Goal: Transaction & Acquisition: Book appointment/travel/reservation

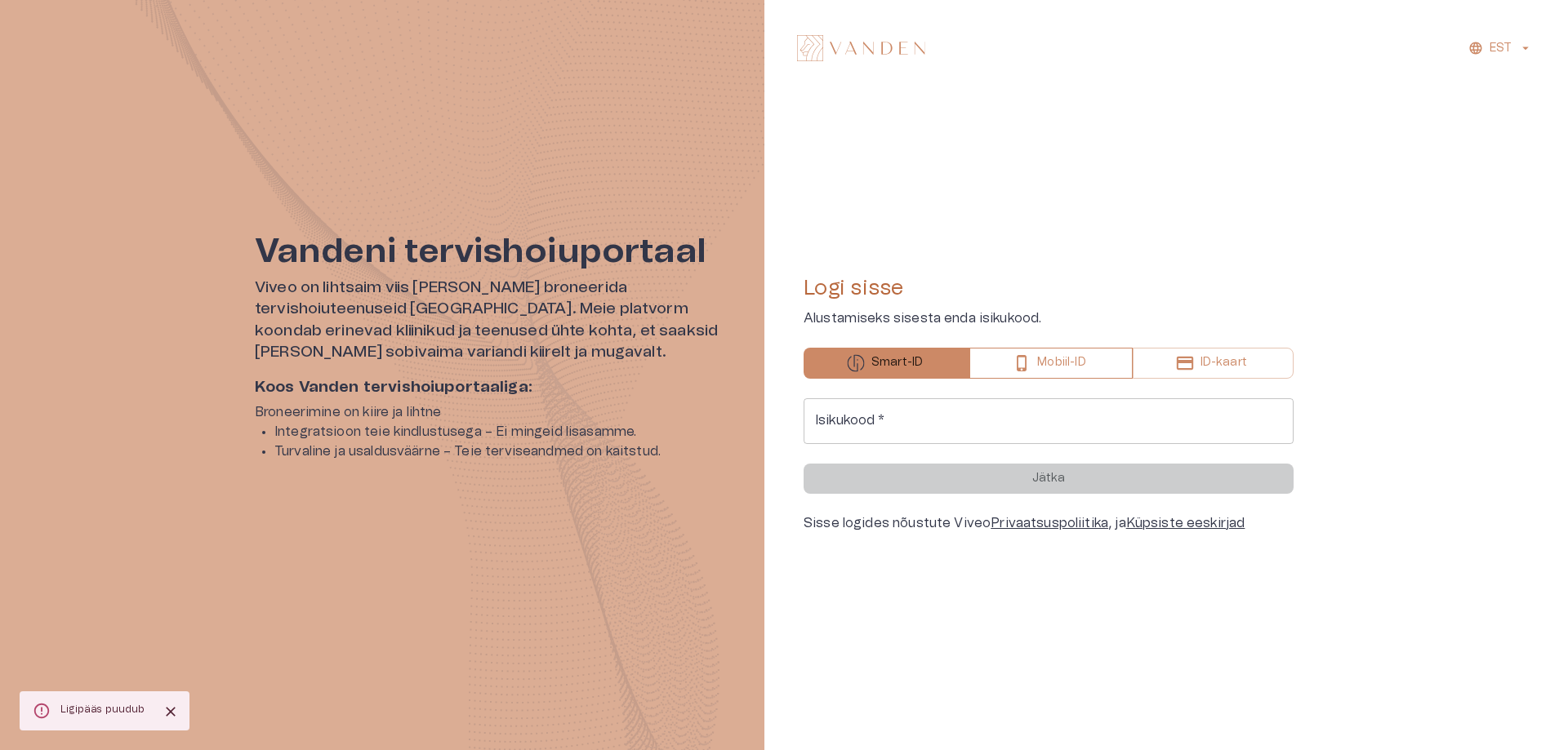
click at [1074, 348] on button "Mobiil-ID" at bounding box center [1051, 363] width 163 height 31
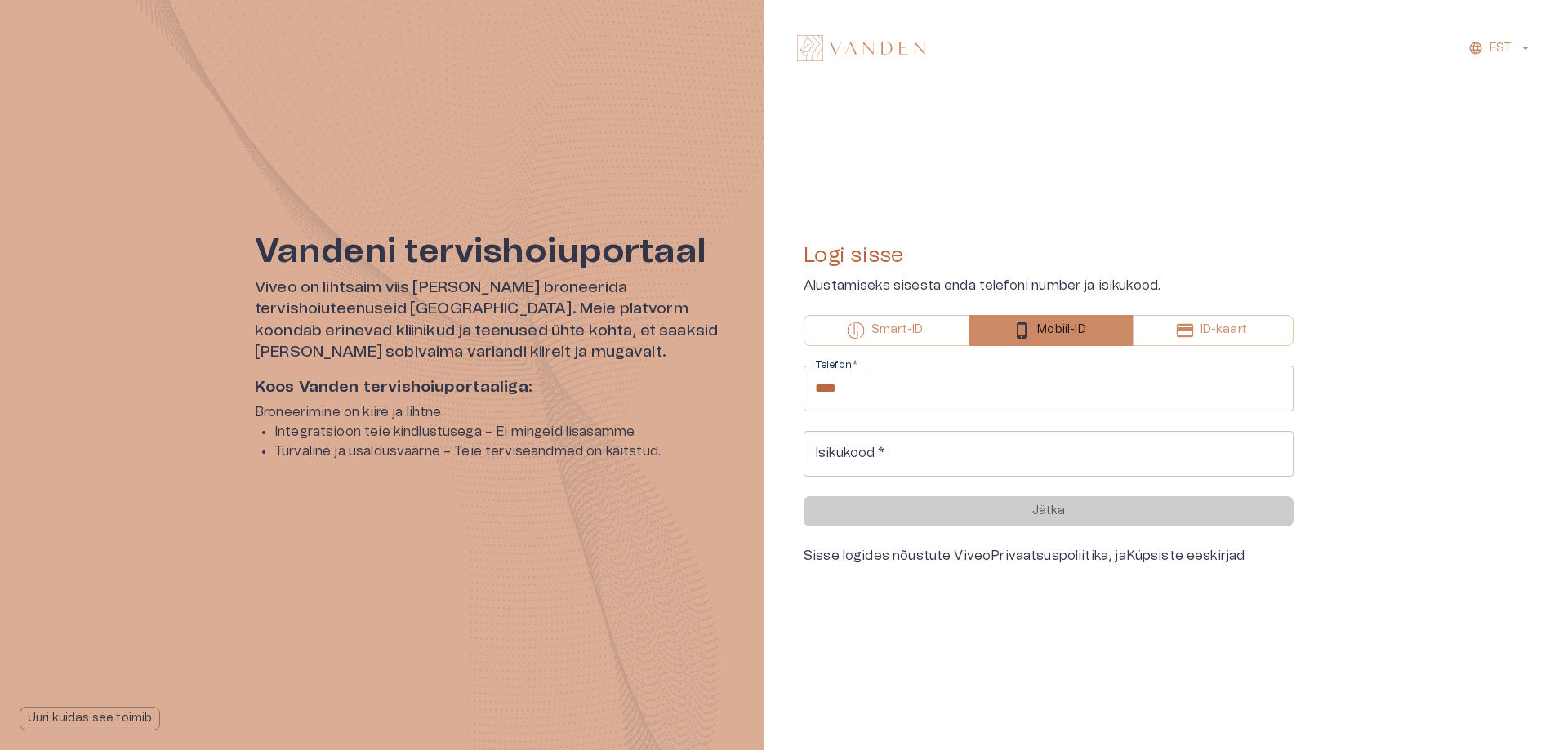
click at [985, 398] on input "****" at bounding box center [1049, 388] width 490 height 46
type input "**********"
click at [927, 456] on input "Isikukood   *" at bounding box center [1049, 453] width 490 height 46
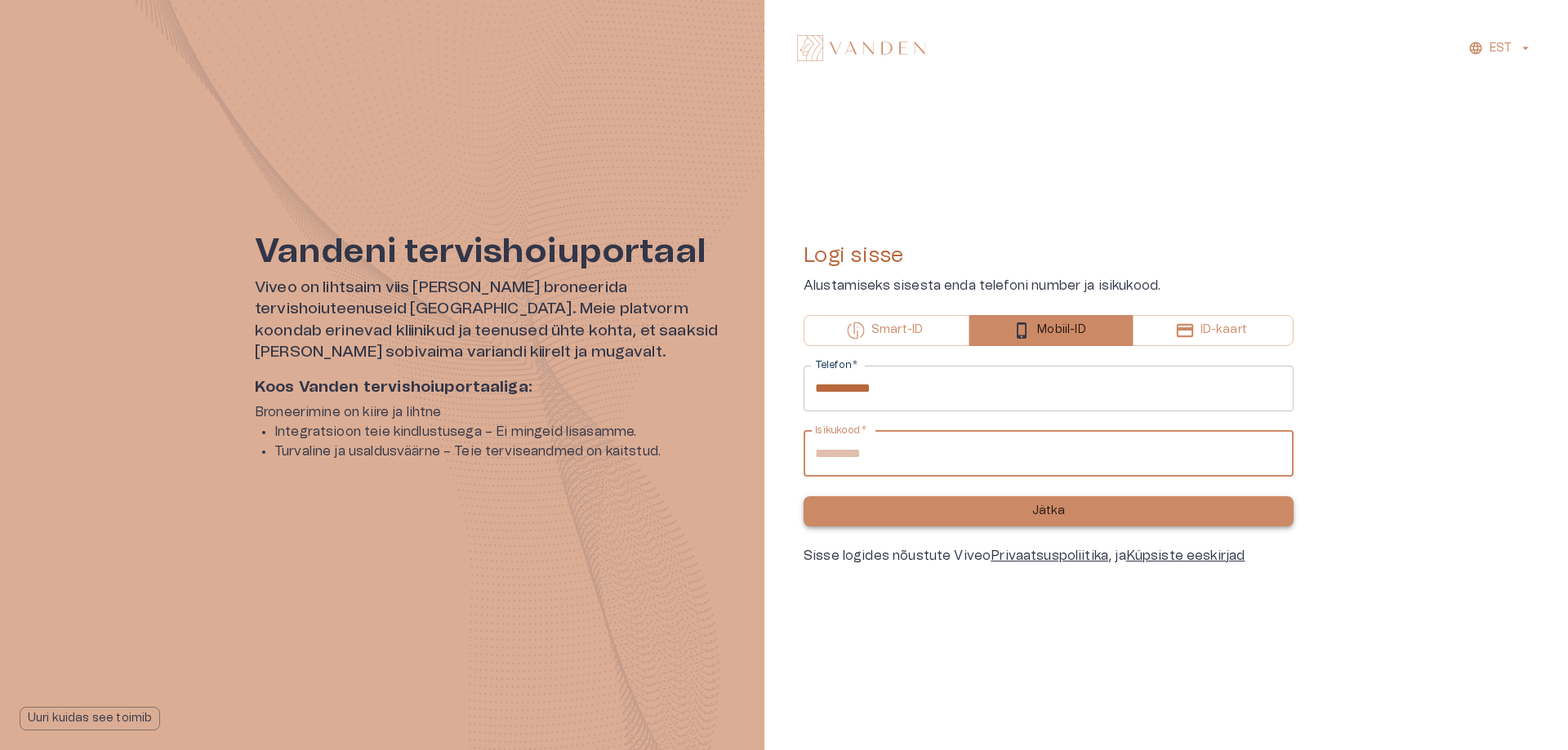
type input "**********"
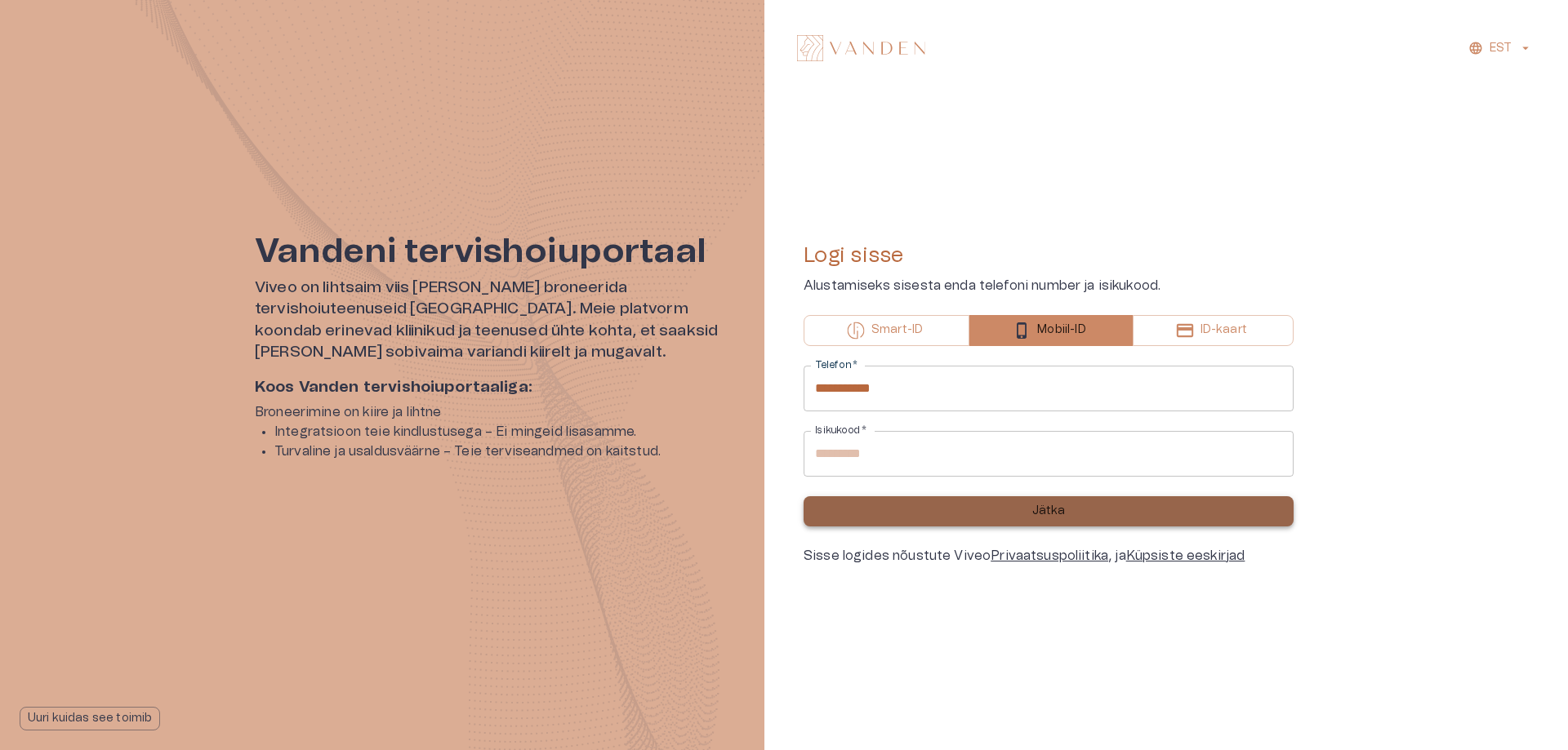
click at [945, 517] on button "Jätka" at bounding box center [1049, 511] width 490 height 30
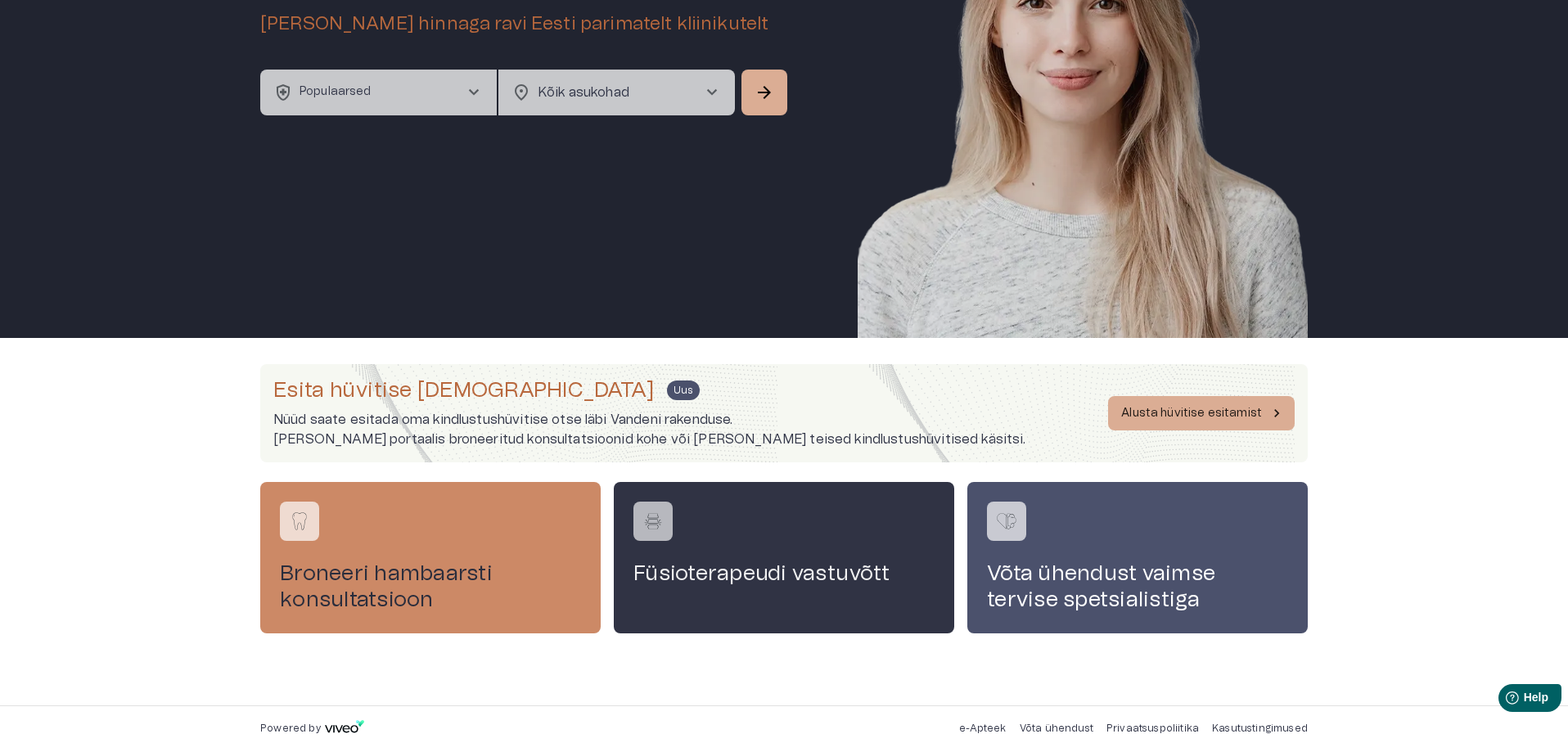
click at [711, 575] on h4 "Füsioterapeudi vastuvõtt" at bounding box center [783, 573] width 301 height 26
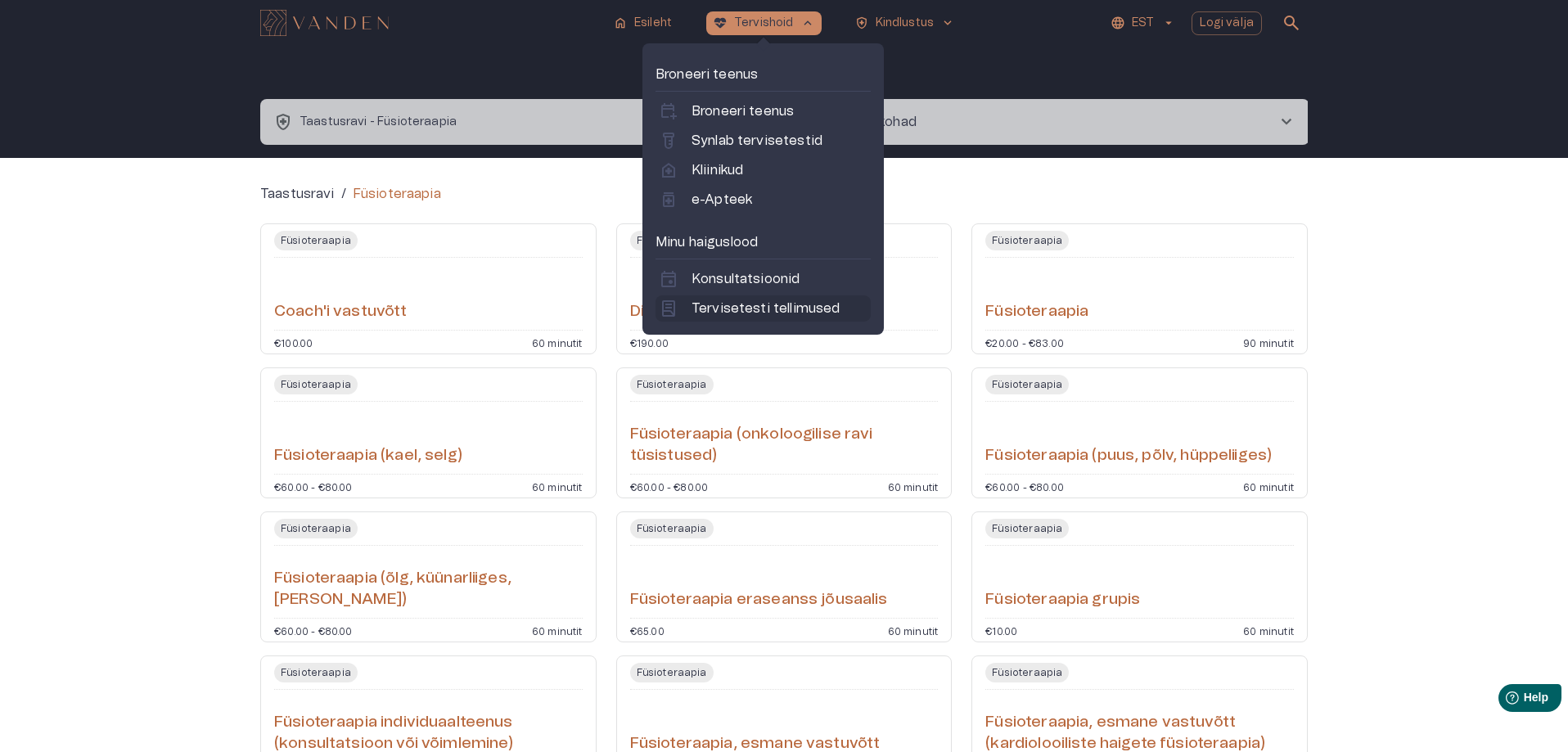
click at [734, 314] on p "Tervisetesti tellimused" at bounding box center [765, 308] width 148 height 20
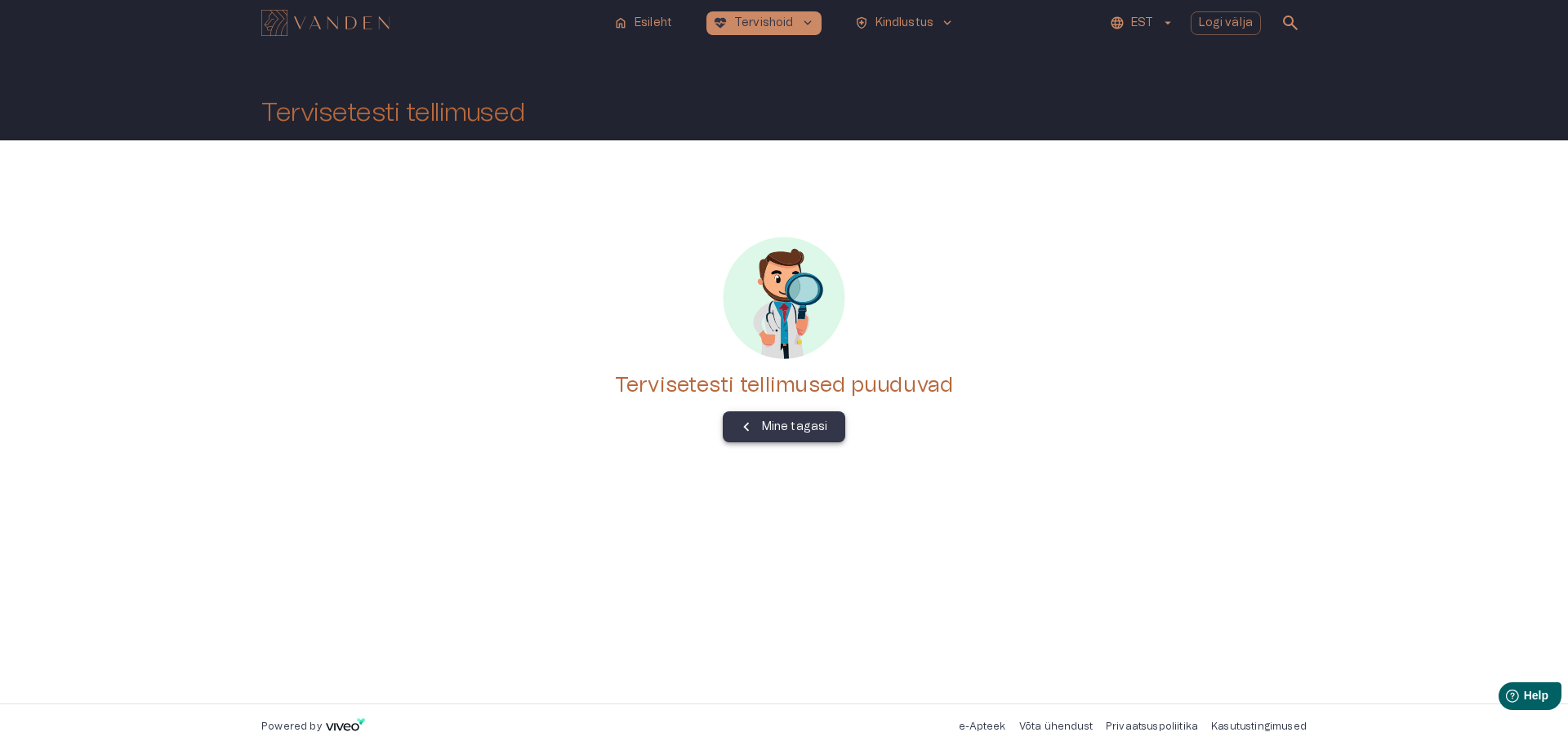
click at [724, 428] on button "Mine tagasi" at bounding box center [784, 427] width 123 height 31
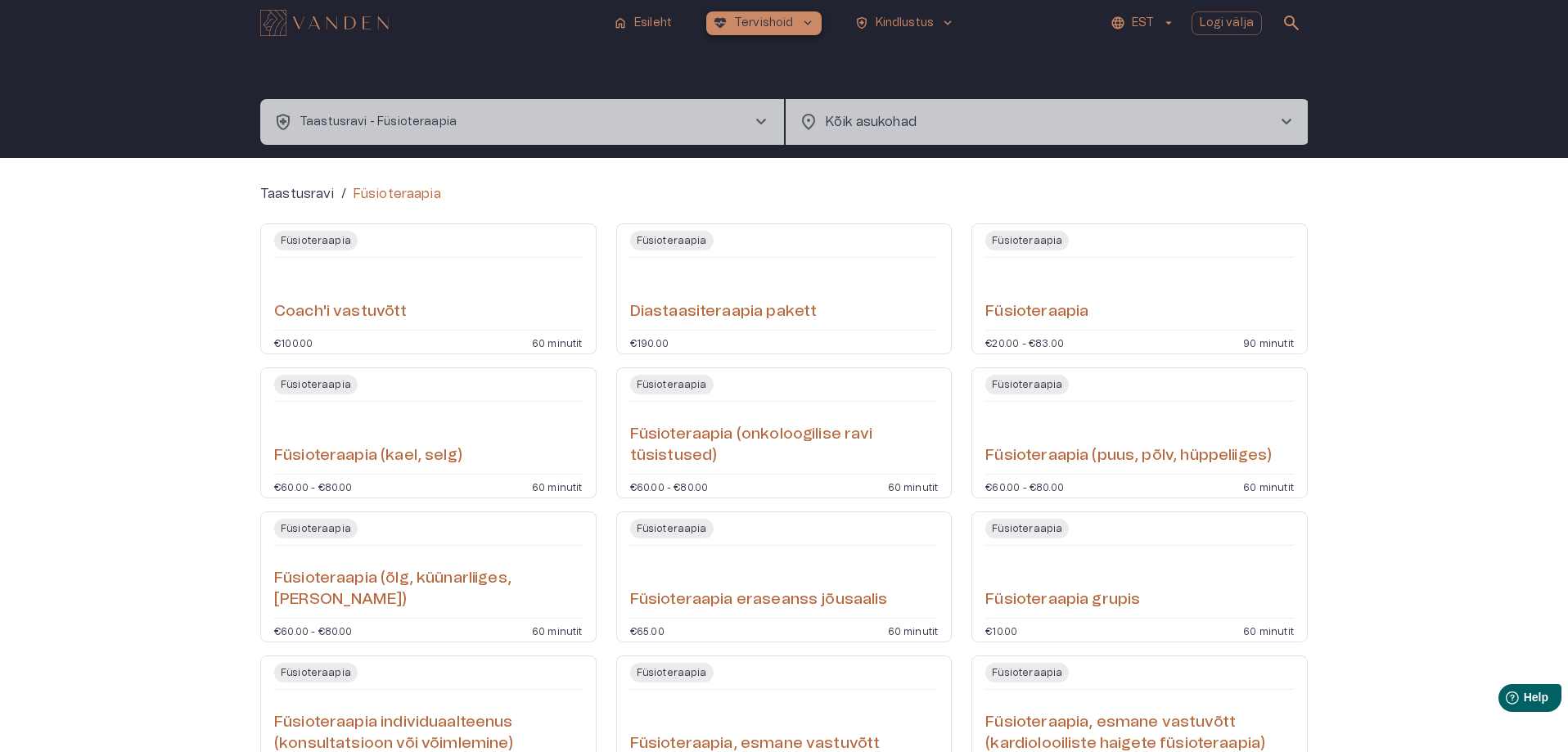
click at [755, 29] on p "Tervishoid" at bounding box center [763, 23] width 60 height 17
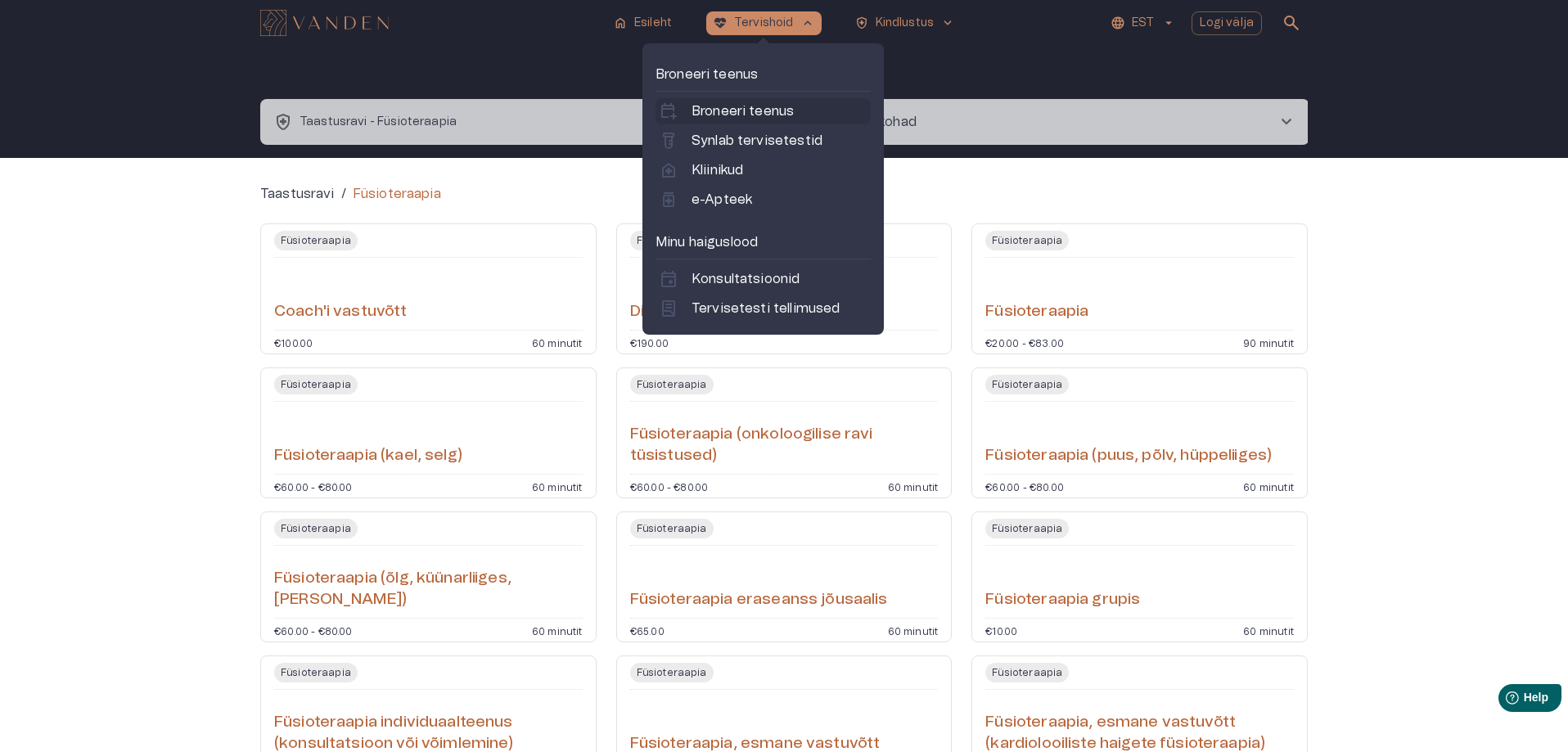
click at [734, 104] on p "Broneeri teenus" at bounding box center [742, 111] width 102 height 20
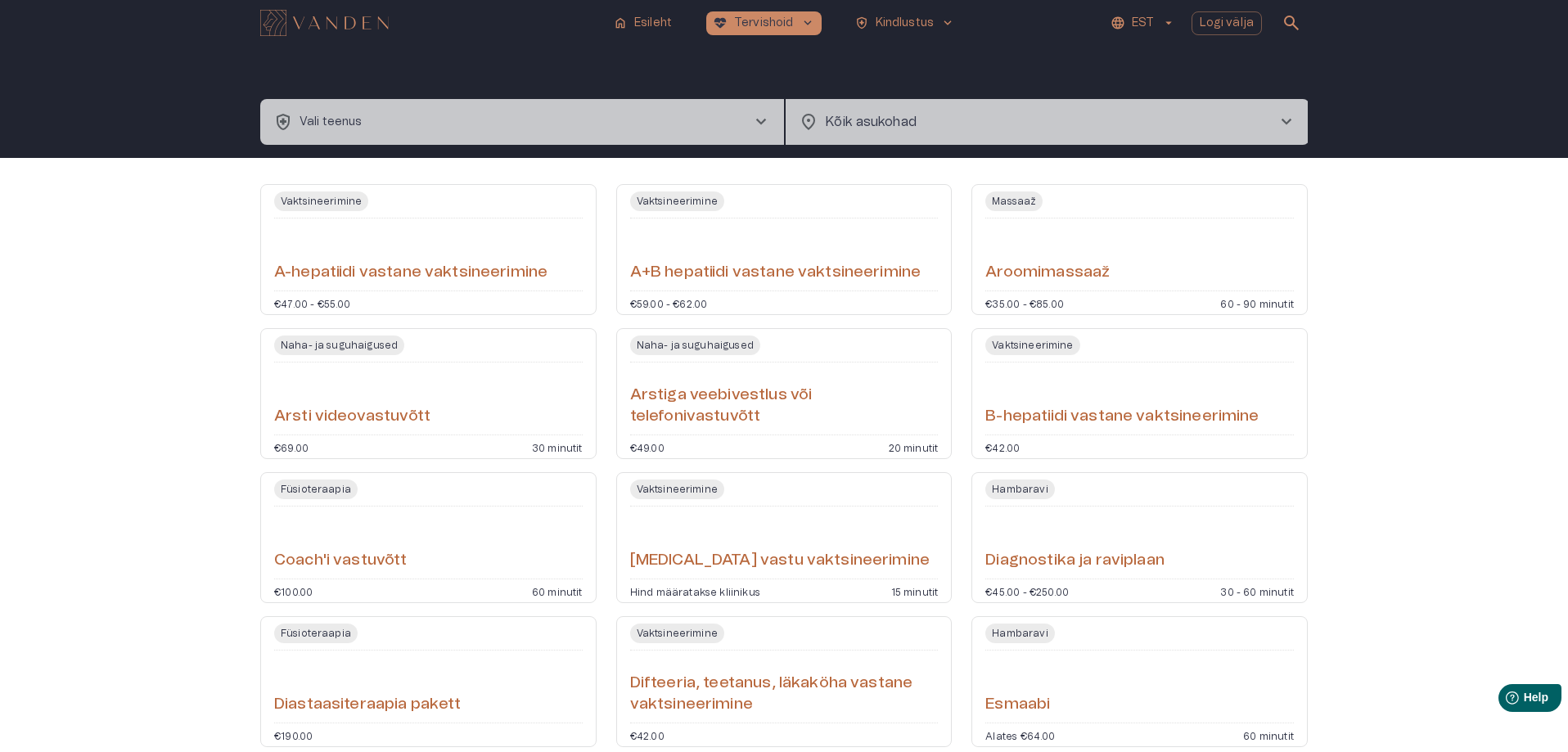
click at [624, 113] on button "health_and_safety Vali teenus chevron_right" at bounding box center [522, 121] width 524 height 46
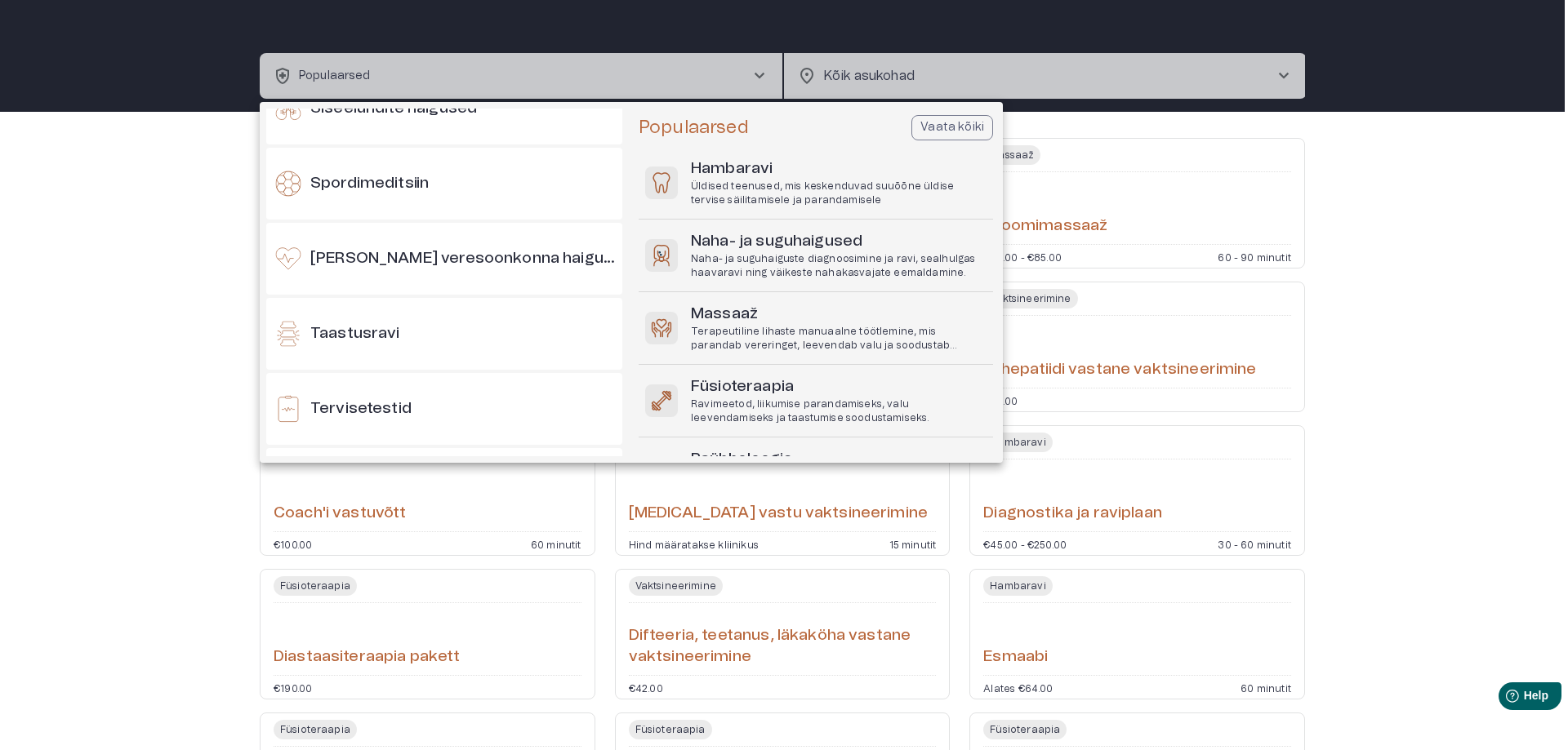
scroll to position [1551, 0]
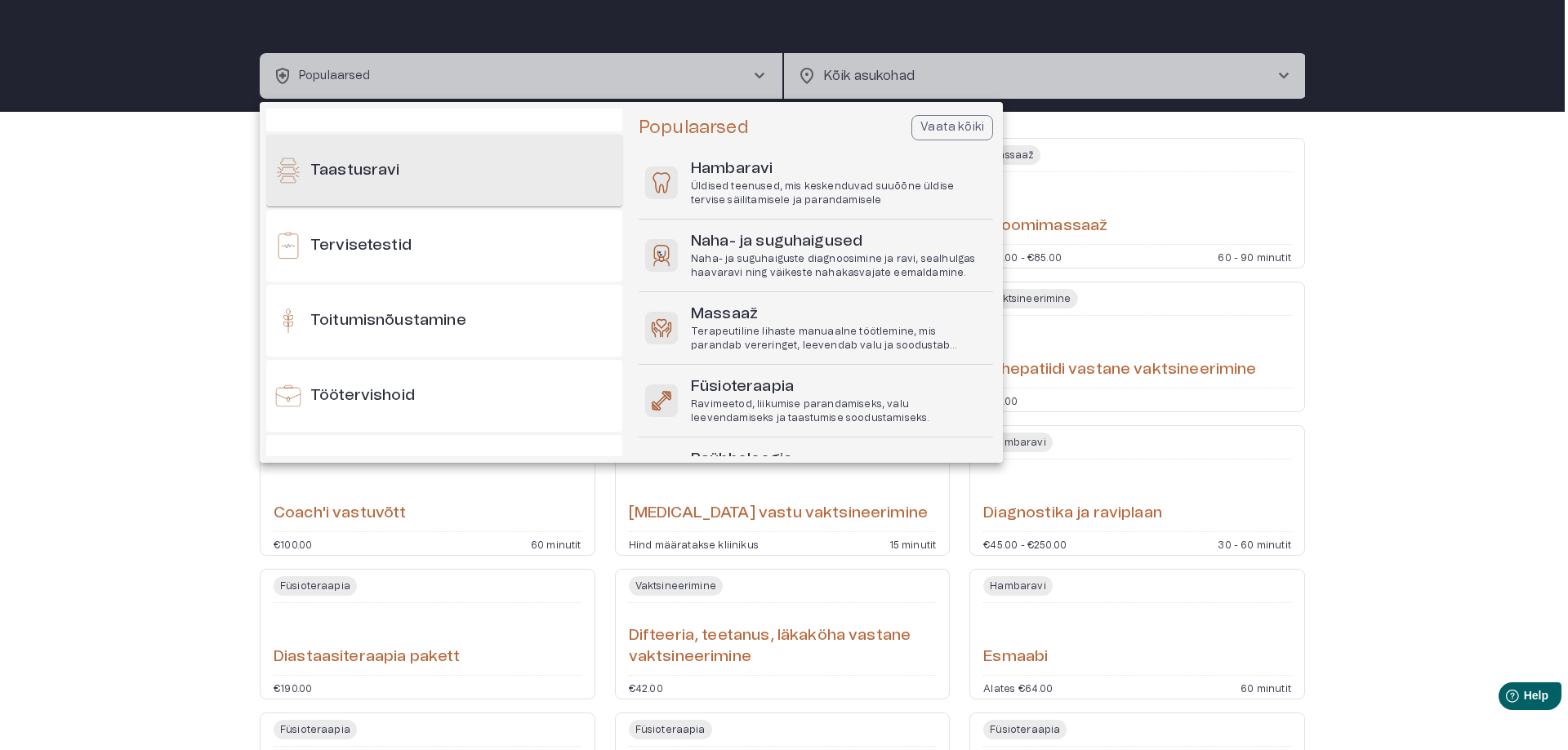
click at [391, 188] on div "Taastusravi" at bounding box center [444, 170] width 356 height 72
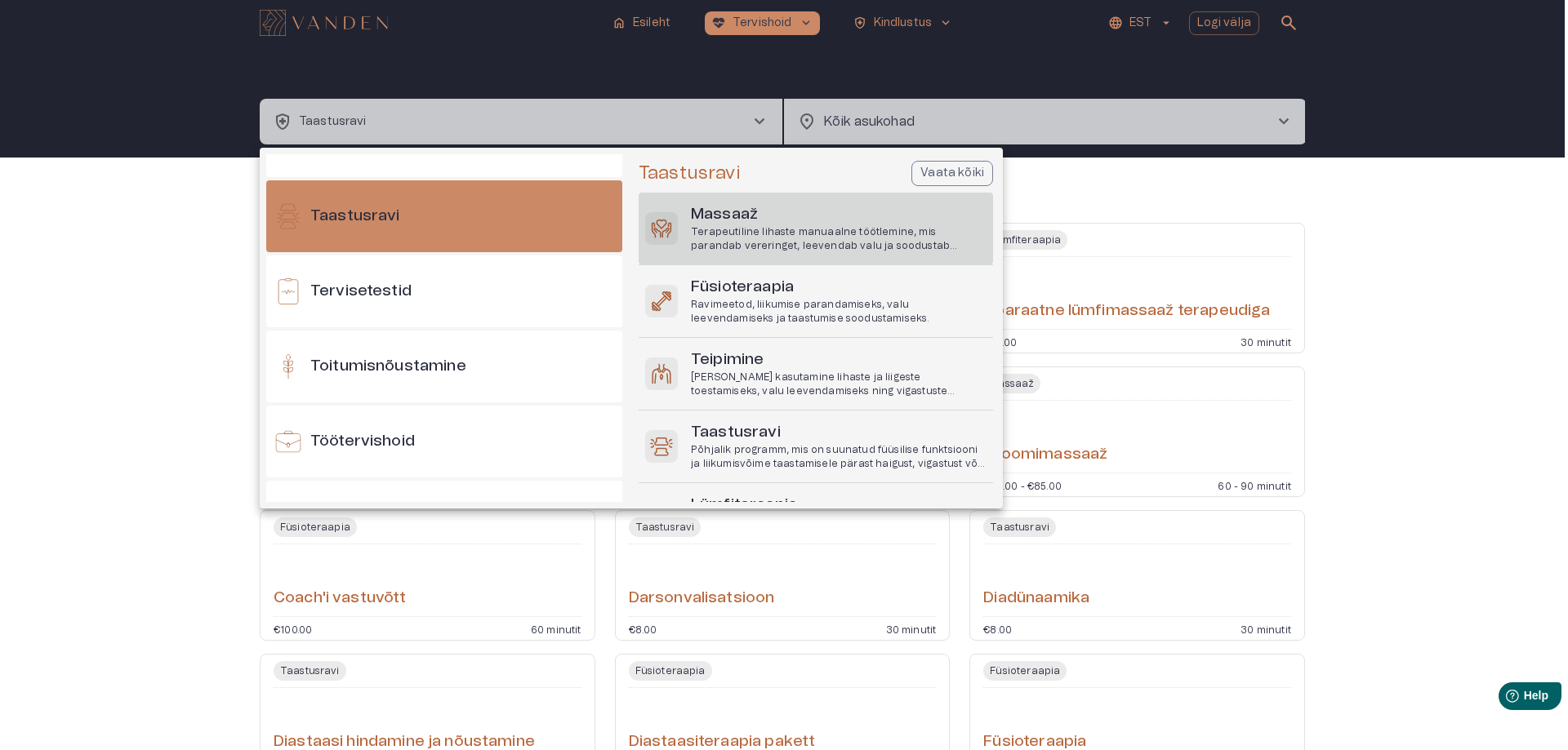
click at [759, 234] on p "Terapeutiline lihaste manuaalne töötlemine, mis parandab vereringet, leevendab …" at bounding box center [839, 239] width 296 height 28
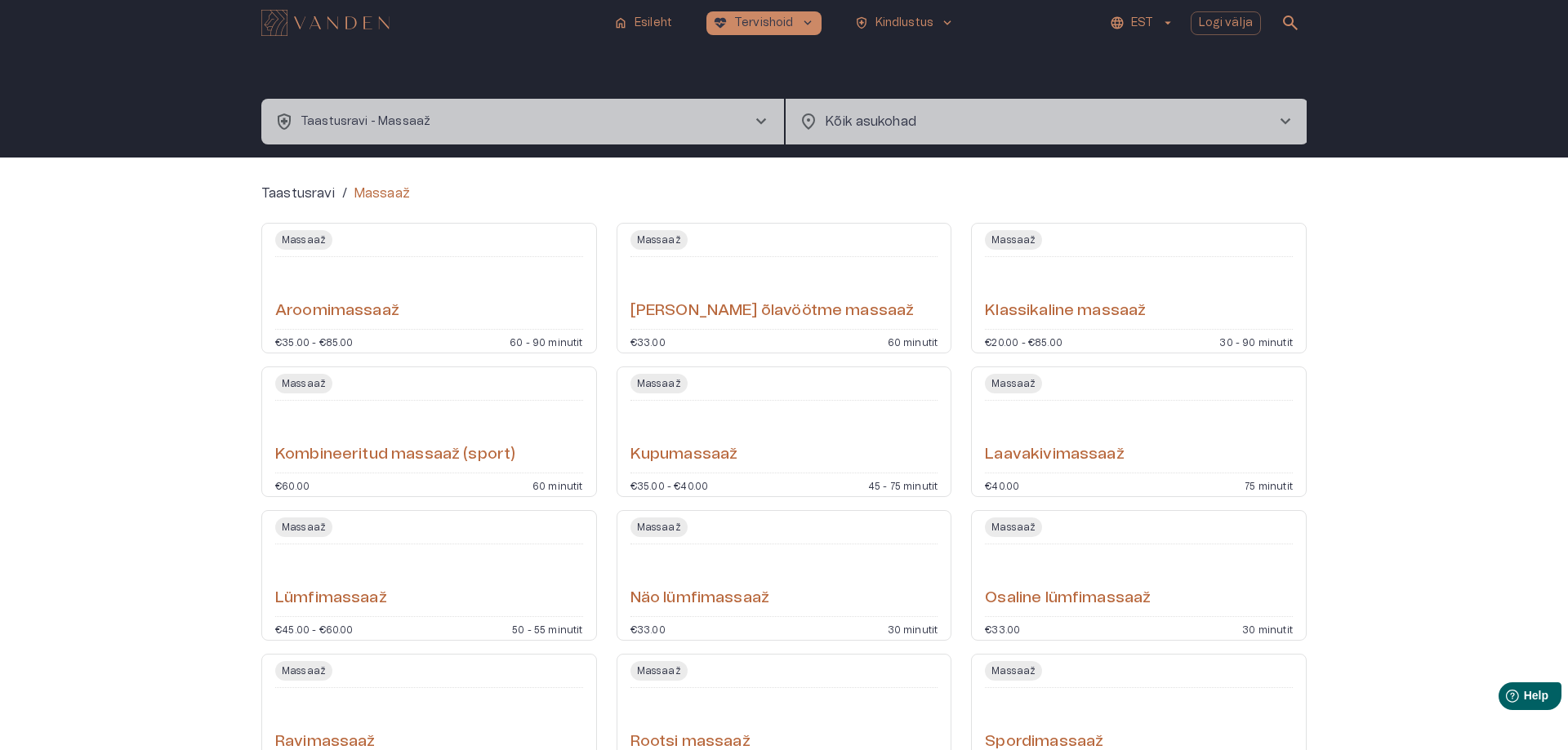
click at [848, 110] on body "home Esileht ecg_heart Tervishoid keyboard_arrow_down health_and_safety Kindlus…" at bounding box center [784, 375] width 1568 height 750
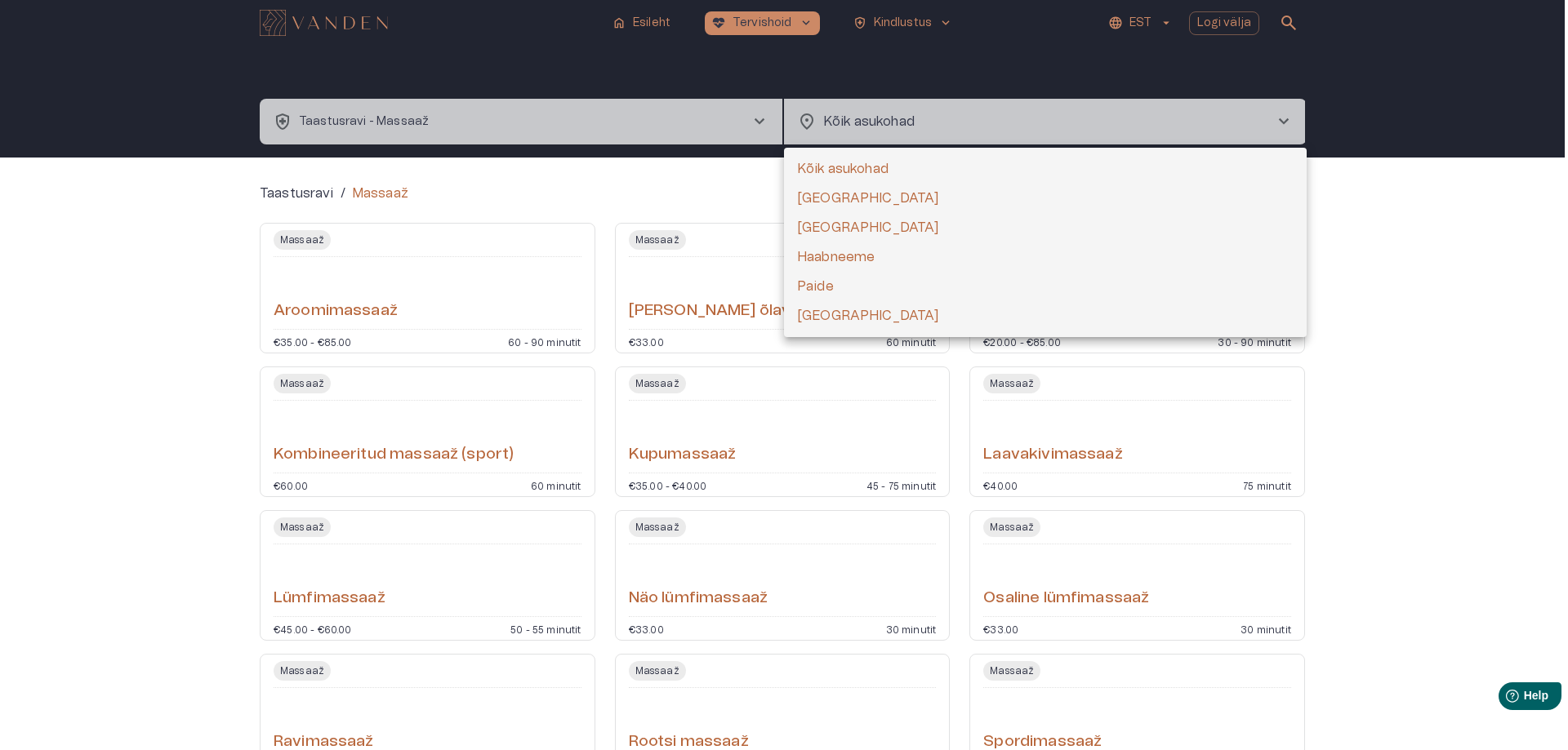
click at [821, 228] on li "Tartu" at bounding box center [1045, 228] width 523 height 29
type input "**********"
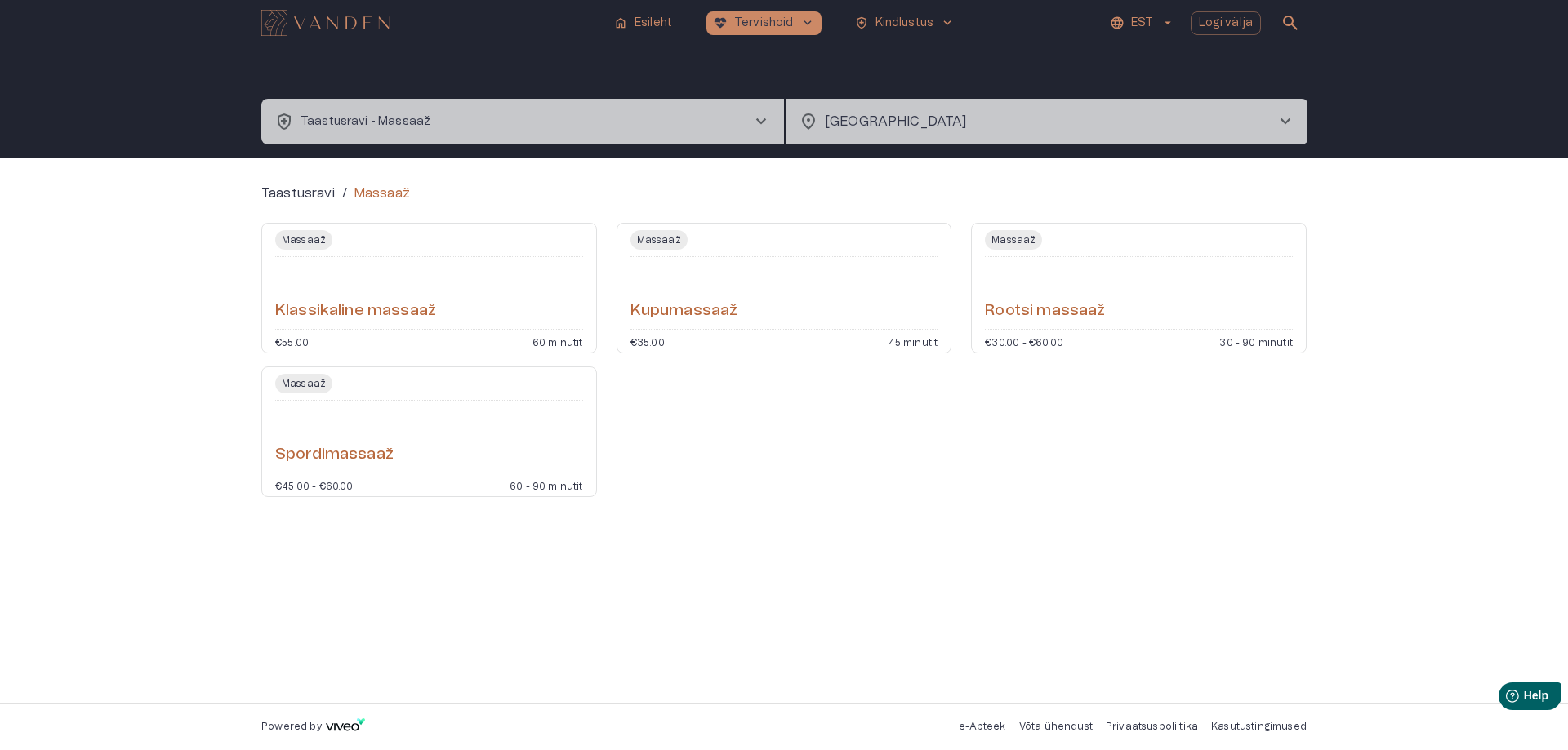
click at [490, 298] on div "Klassikaline massaaž" at bounding box center [429, 293] width 308 height 59
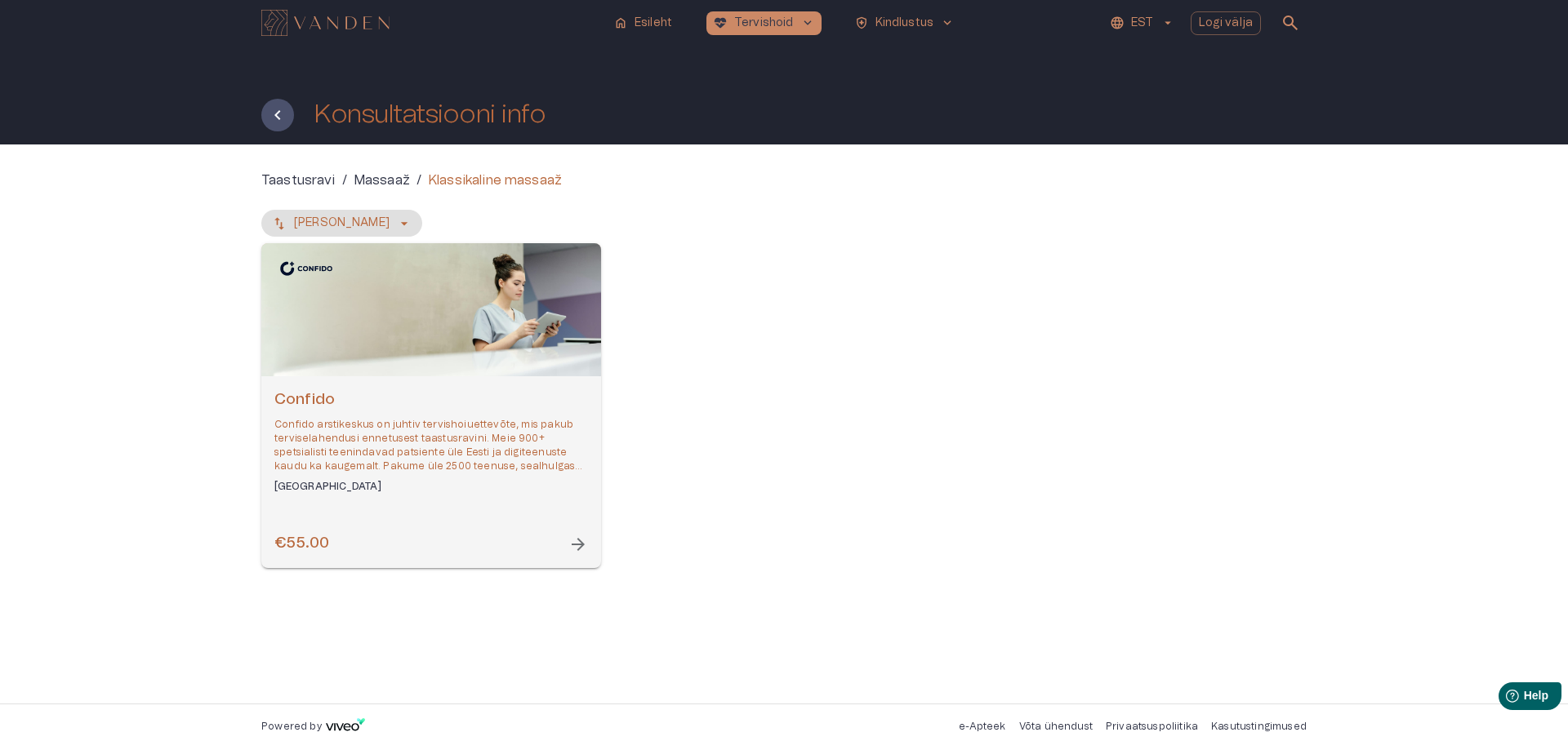
click at [489, 298] on div "Open selected supplier available booking dates" at bounding box center [431, 310] width 340 height 133
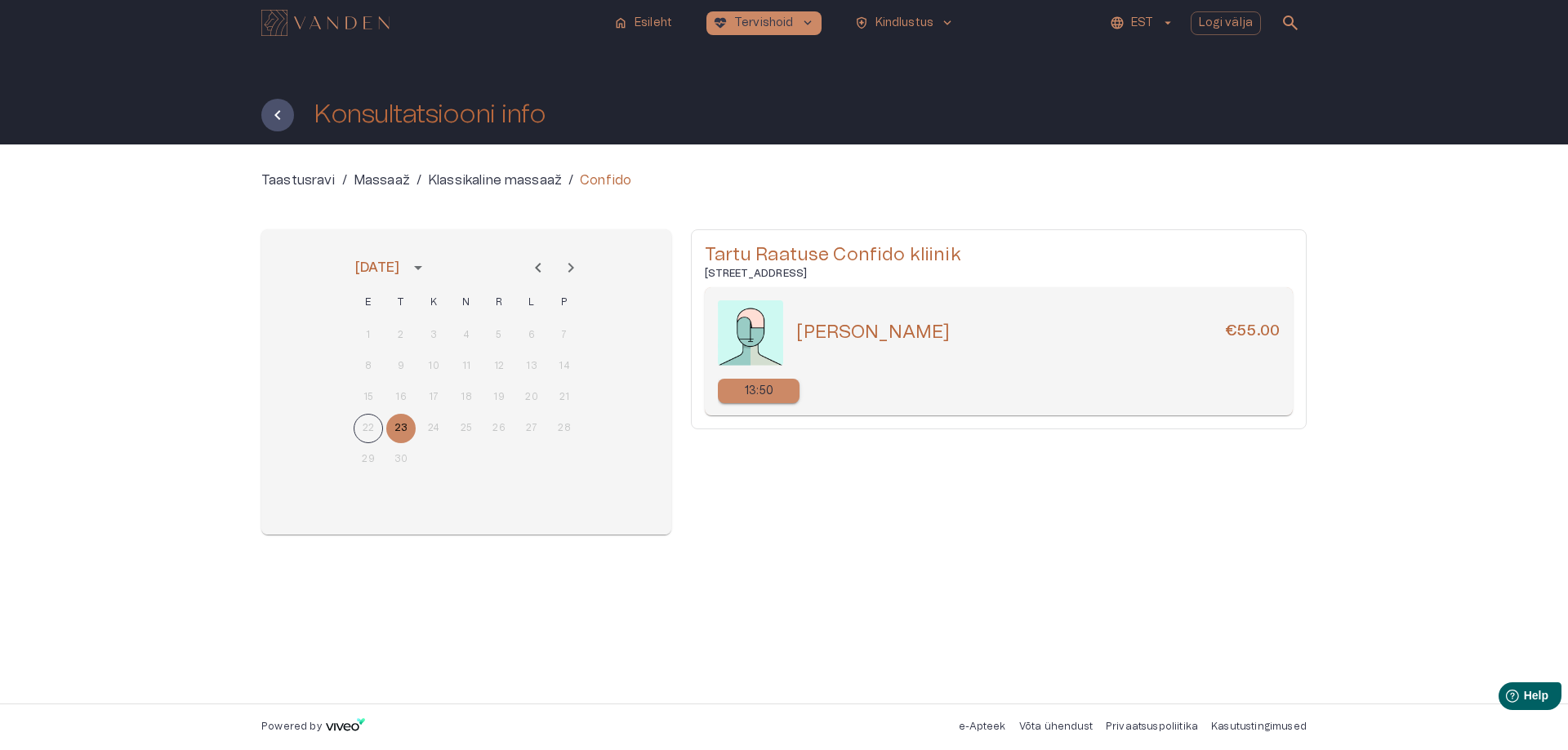
click at [571, 260] on icon "Next month" at bounding box center [570, 267] width 20 height 20
click at [493, 431] on button "24" at bounding box center [499, 428] width 29 height 29
click at [569, 263] on icon "Next month" at bounding box center [570, 267] width 20 height 20
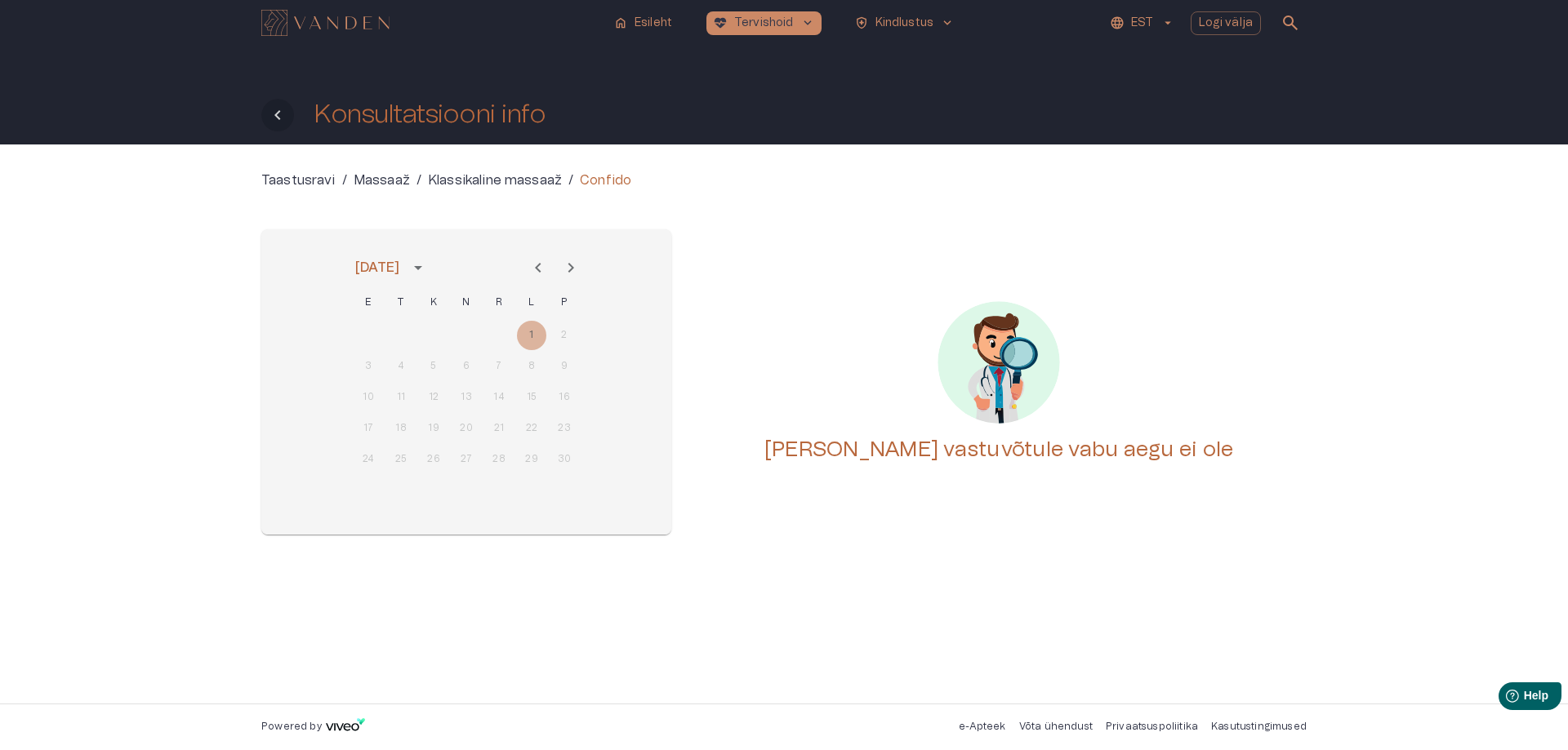
click at [278, 119] on icon "Tagasi" at bounding box center [277, 114] width 6 height 10
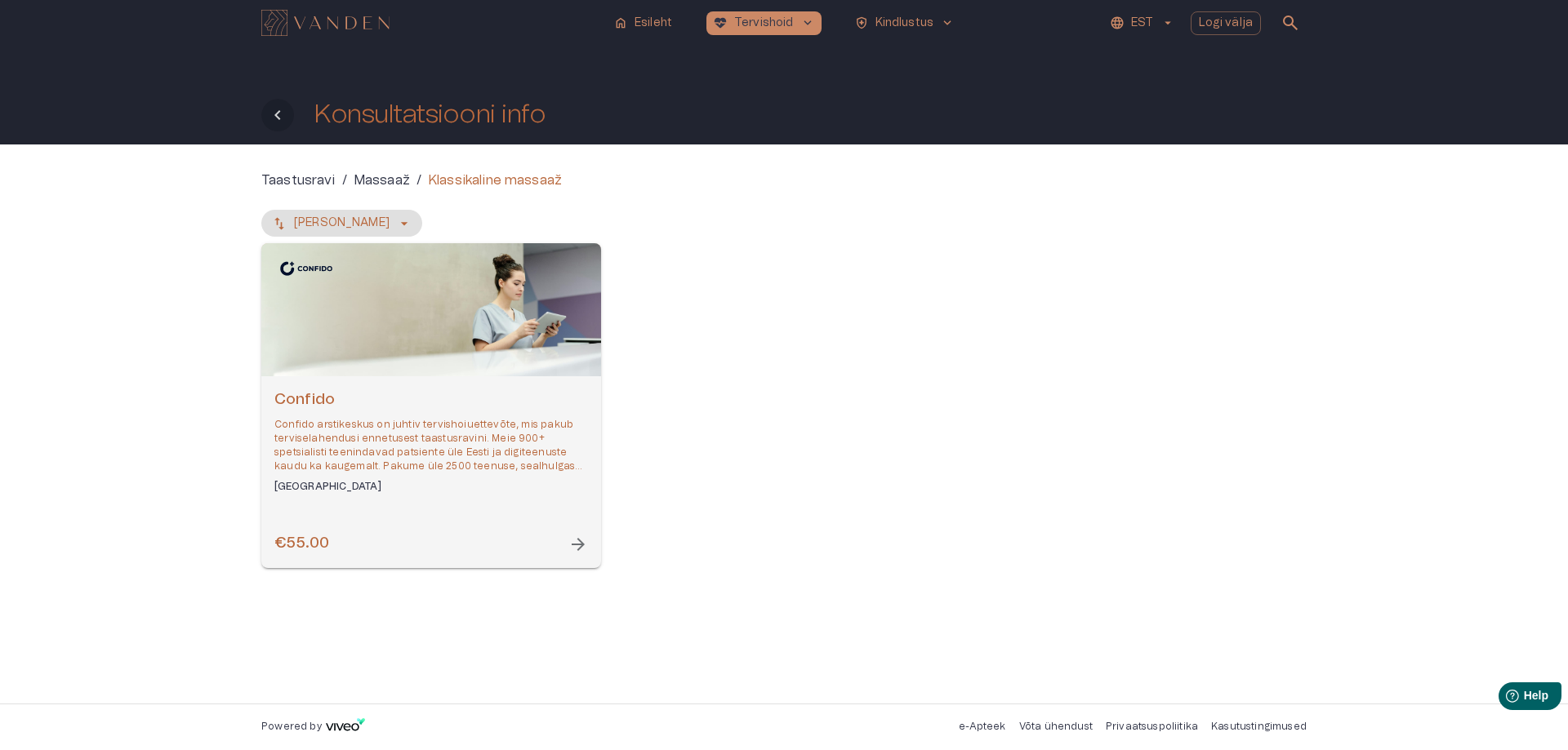
click at [277, 119] on icon "Tagasi" at bounding box center [278, 115] width 20 height 20
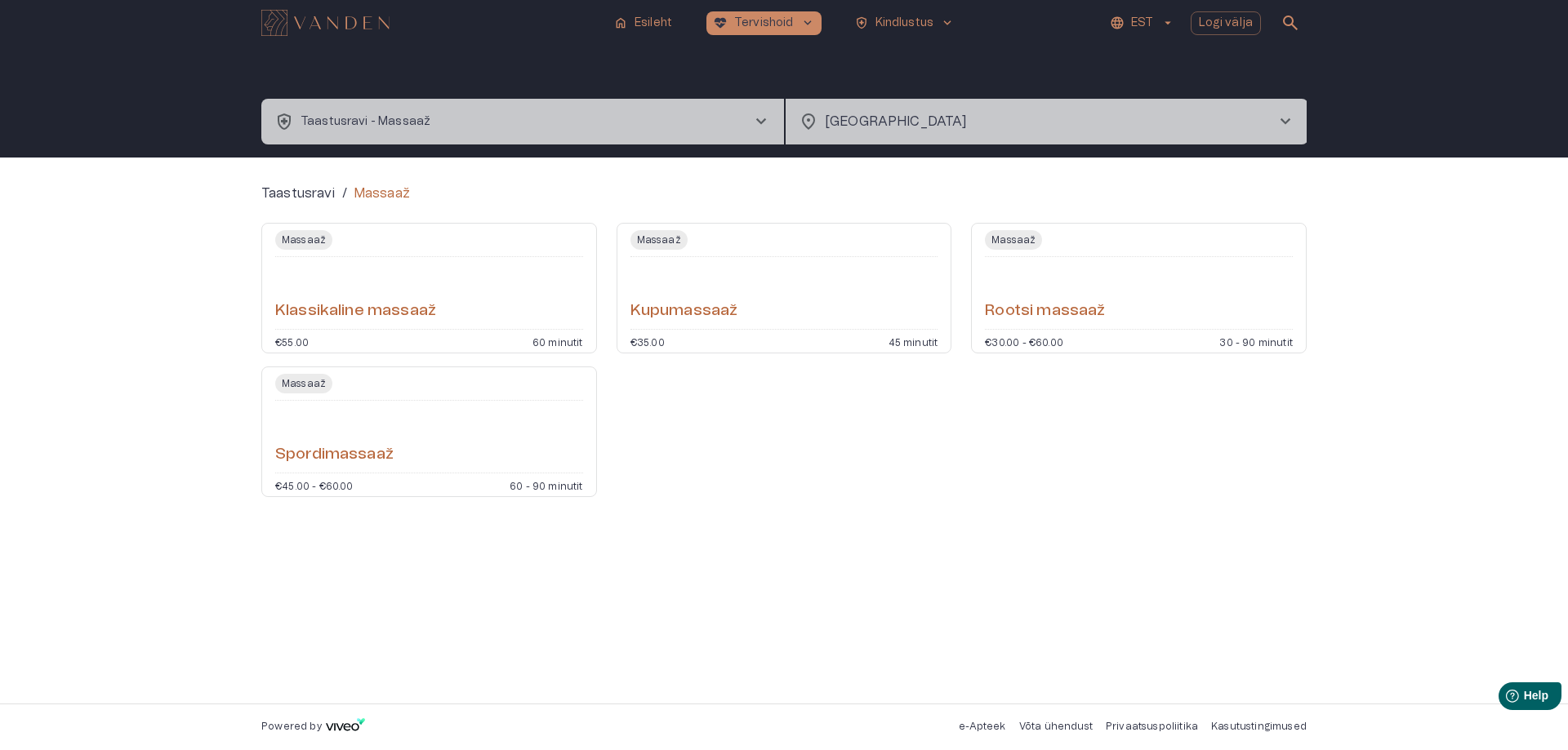
click at [1033, 128] on body "**********" at bounding box center [784, 375] width 1568 height 750
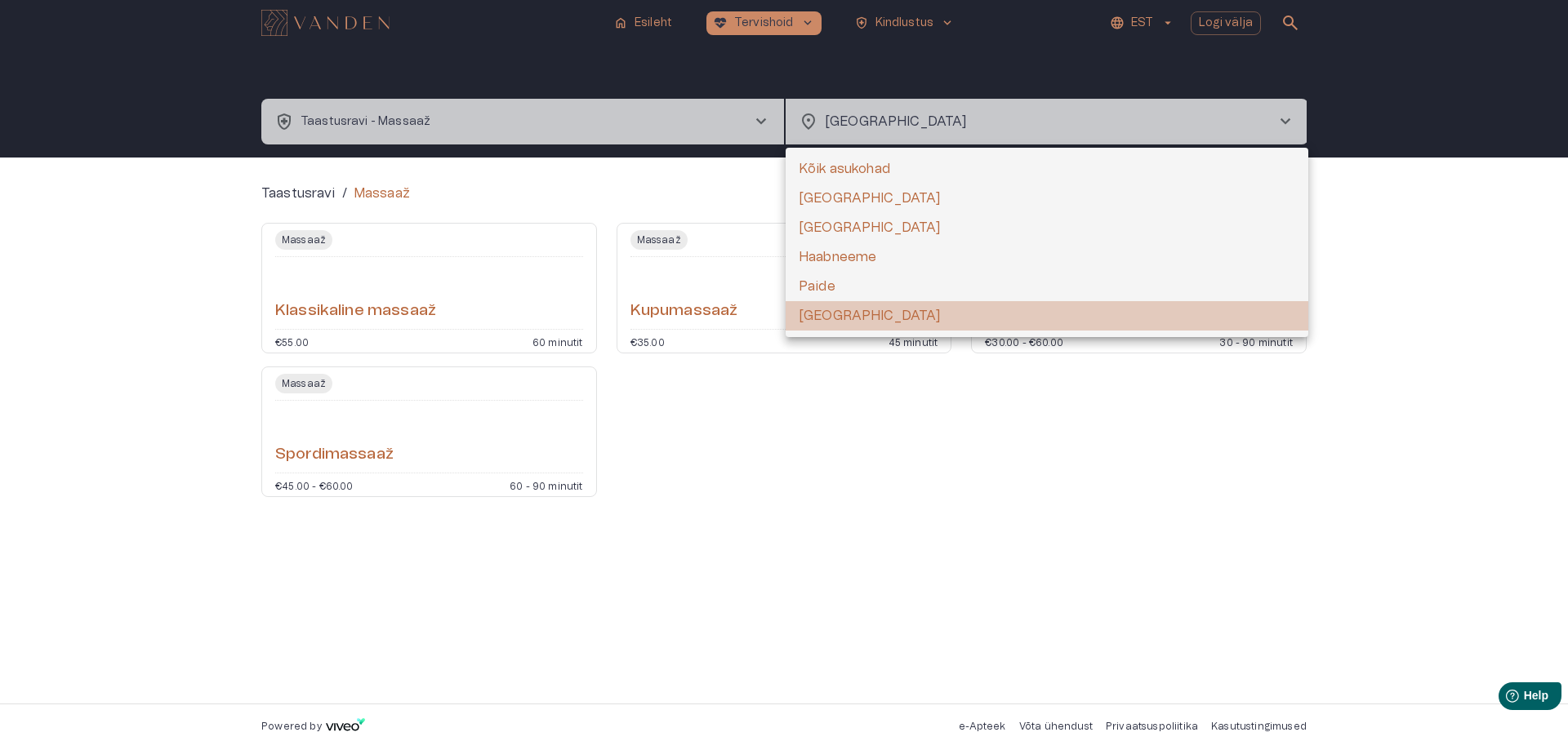
click at [839, 309] on li "Elva" at bounding box center [1047, 316] width 523 height 29
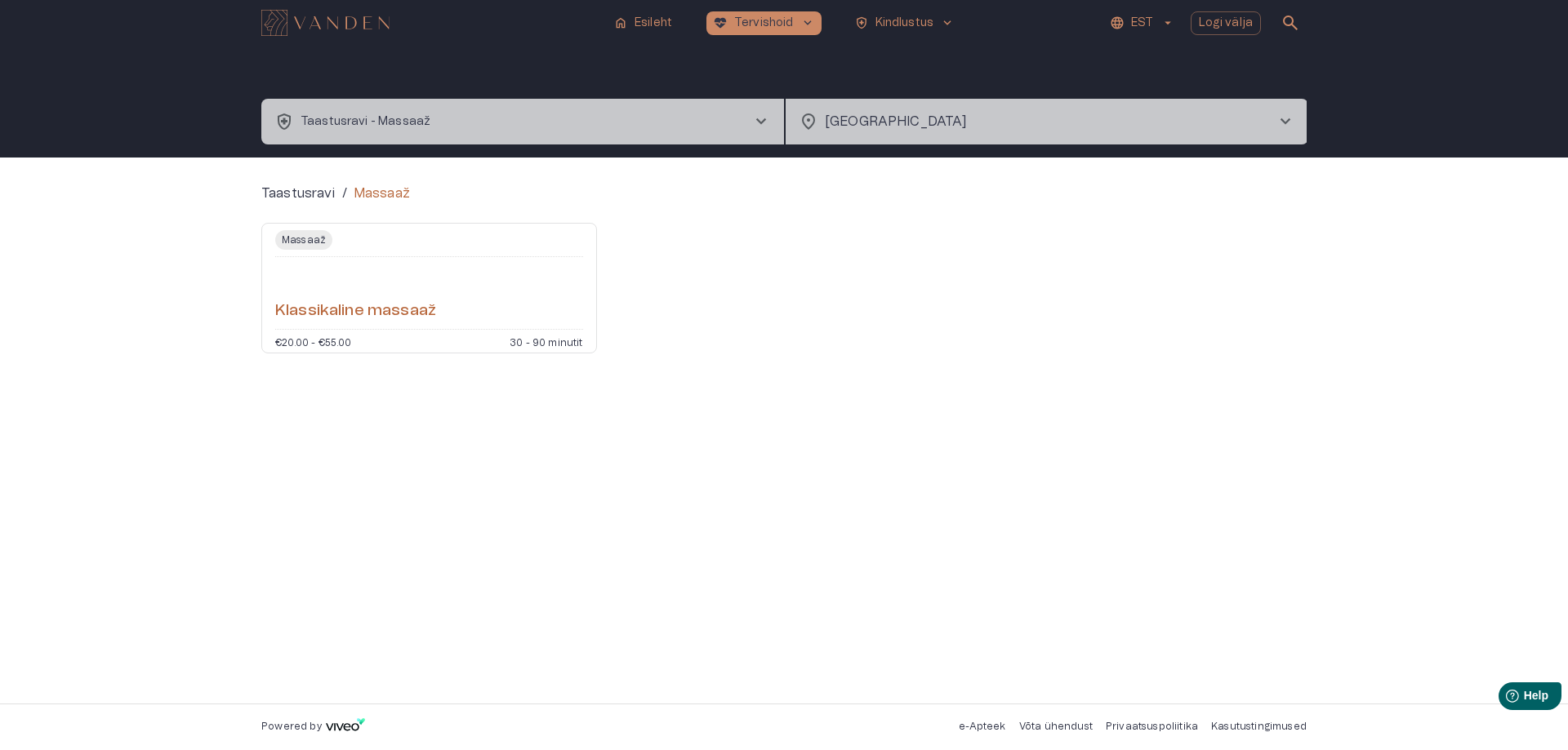
click at [448, 265] on div "Klassikaline massaaž" at bounding box center [429, 293] width 308 height 59
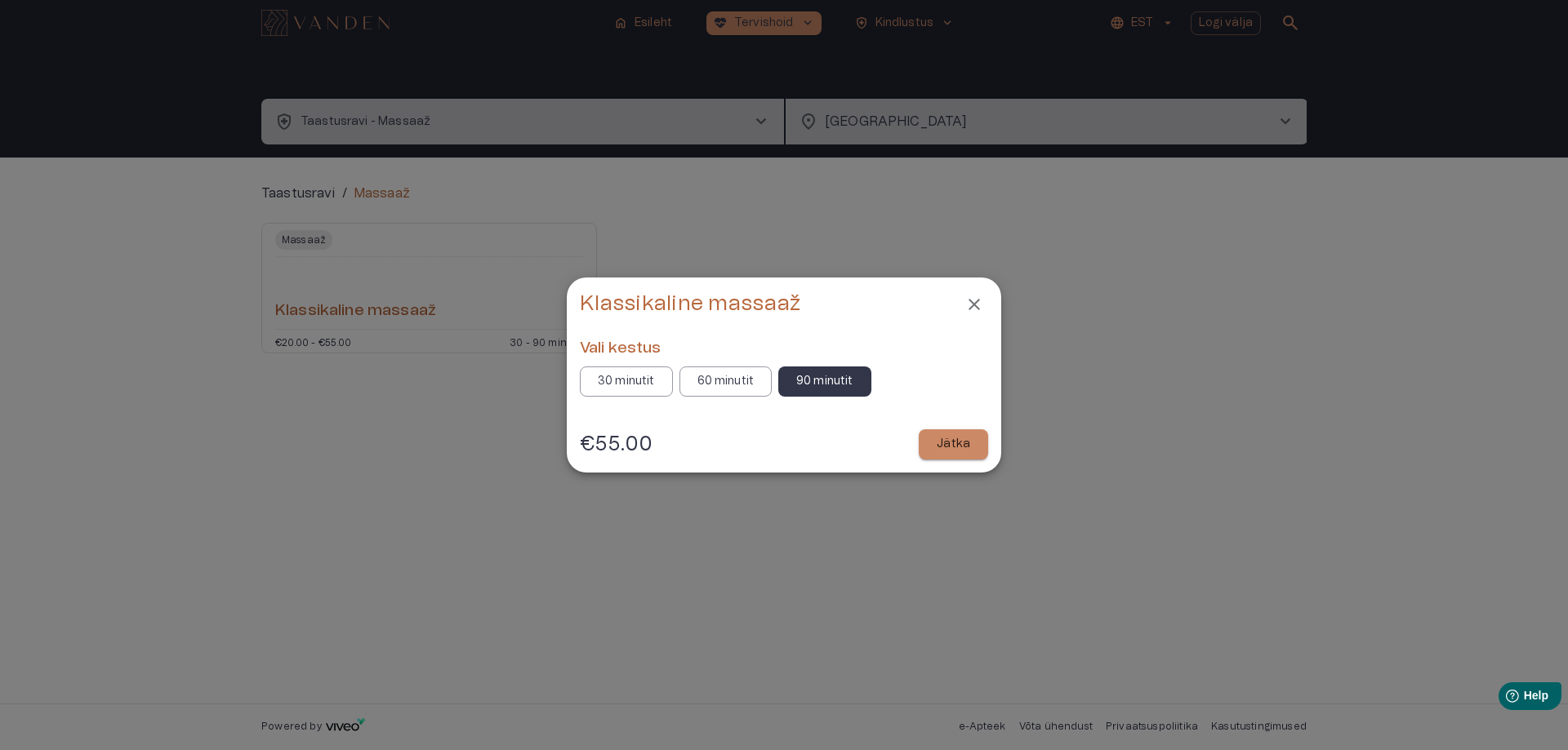
click at [713, 357] on h6 "Vali kestus" at bounding box center [784, 349] width 408 height 22
click at [749, 373] on p "60 minutit" at bounding box center [726, 381] width 57 height 17
click at [971, 439] on button "Jätka" at bounding box center [954, 444] width 69 height 30
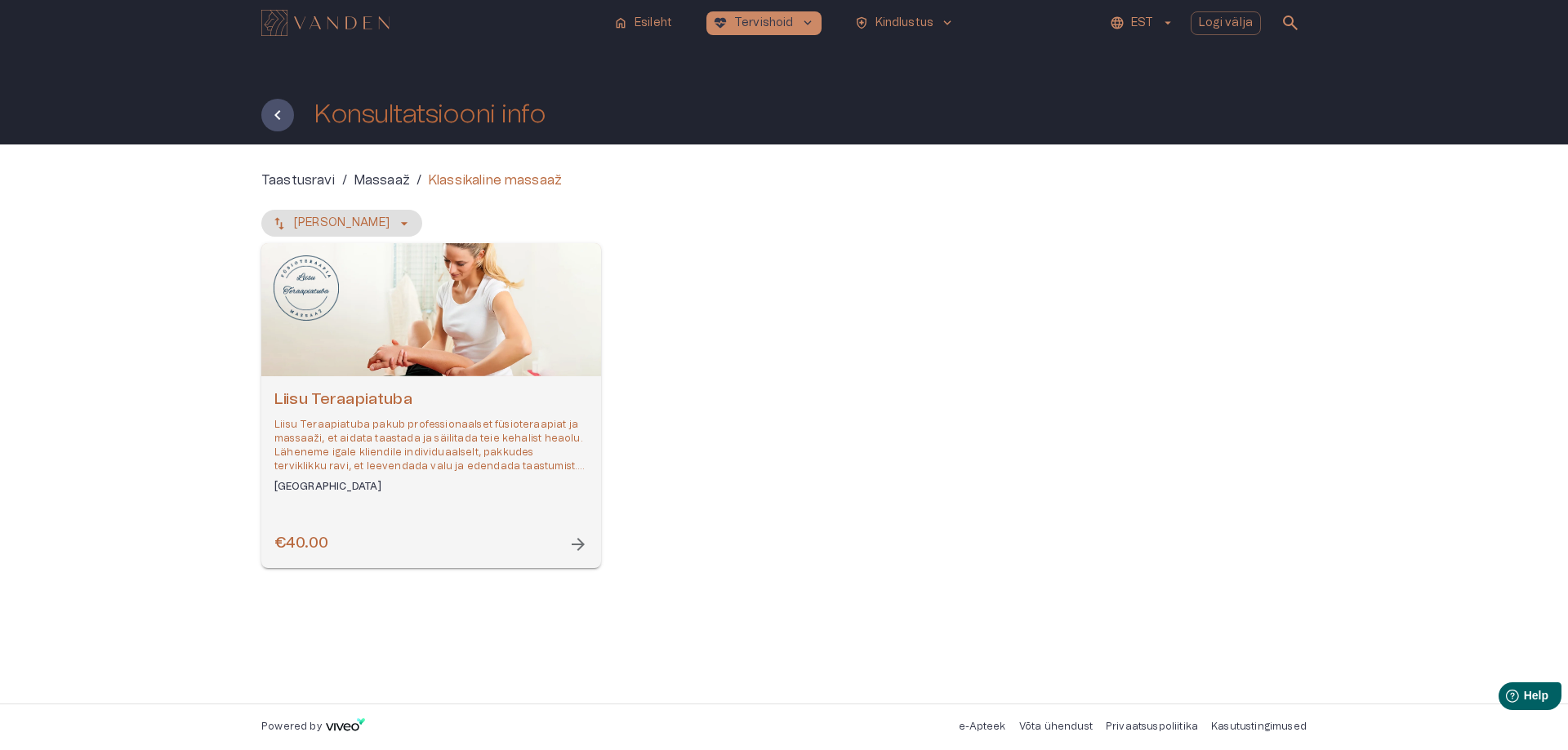
click at [487, 369] on div "Open selected supplier available booking dates" at bounding box center [431, 310] width 340 height 133
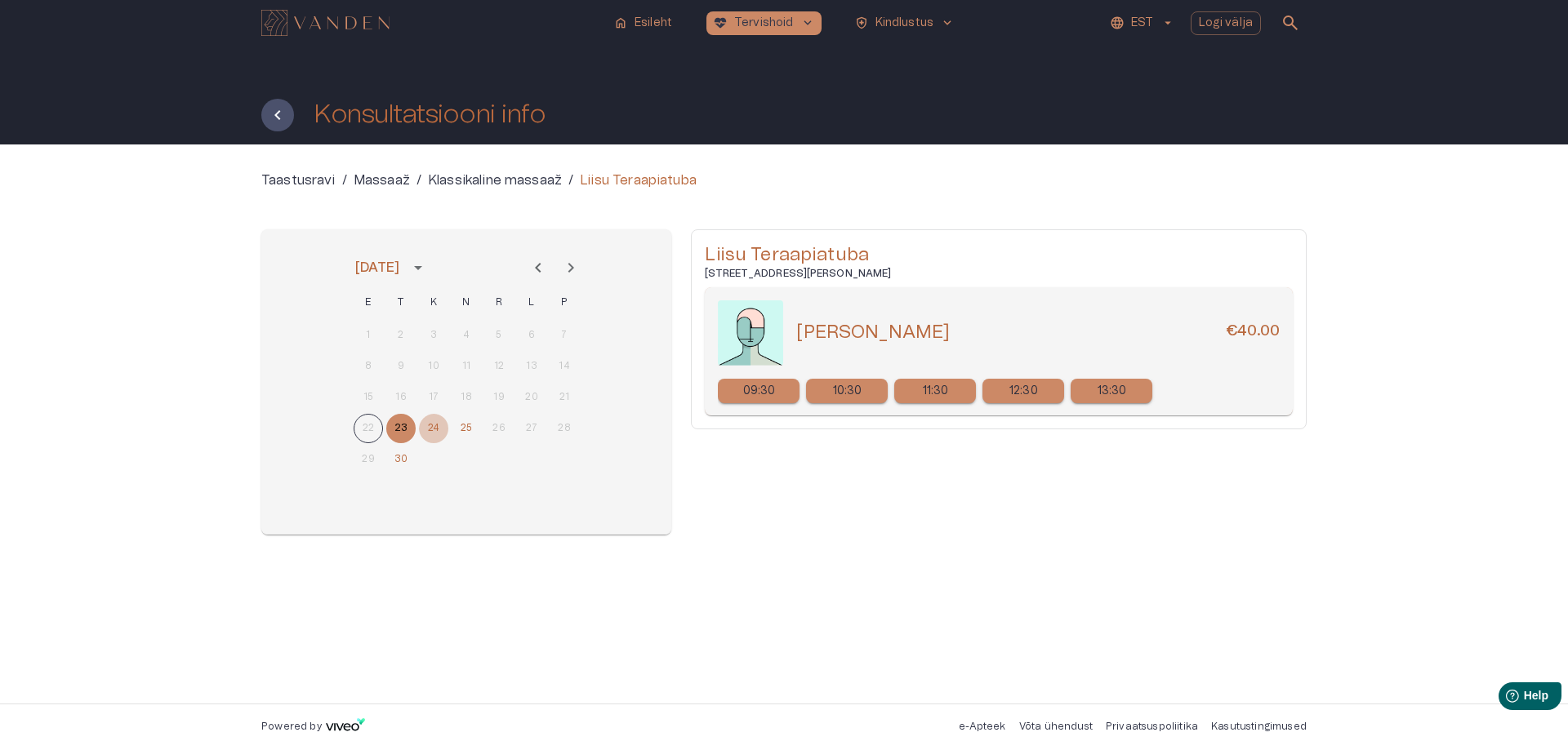
click at [428, 427] on button "24" at bounding box center [434, 428] width 29 height 29
click at [460, 428] on button "25" at bounding box center [466, 428] width 29 height 29
click at [402, 458] on button "30" at bounding box center [401, 459] width 29 height 29
click at [575, 279] on button "Next month" at bounding box center [571, 268] width 33 height 33
click at [469, 339] on button "2" at bounding box center [466, 336] width 29 height 29
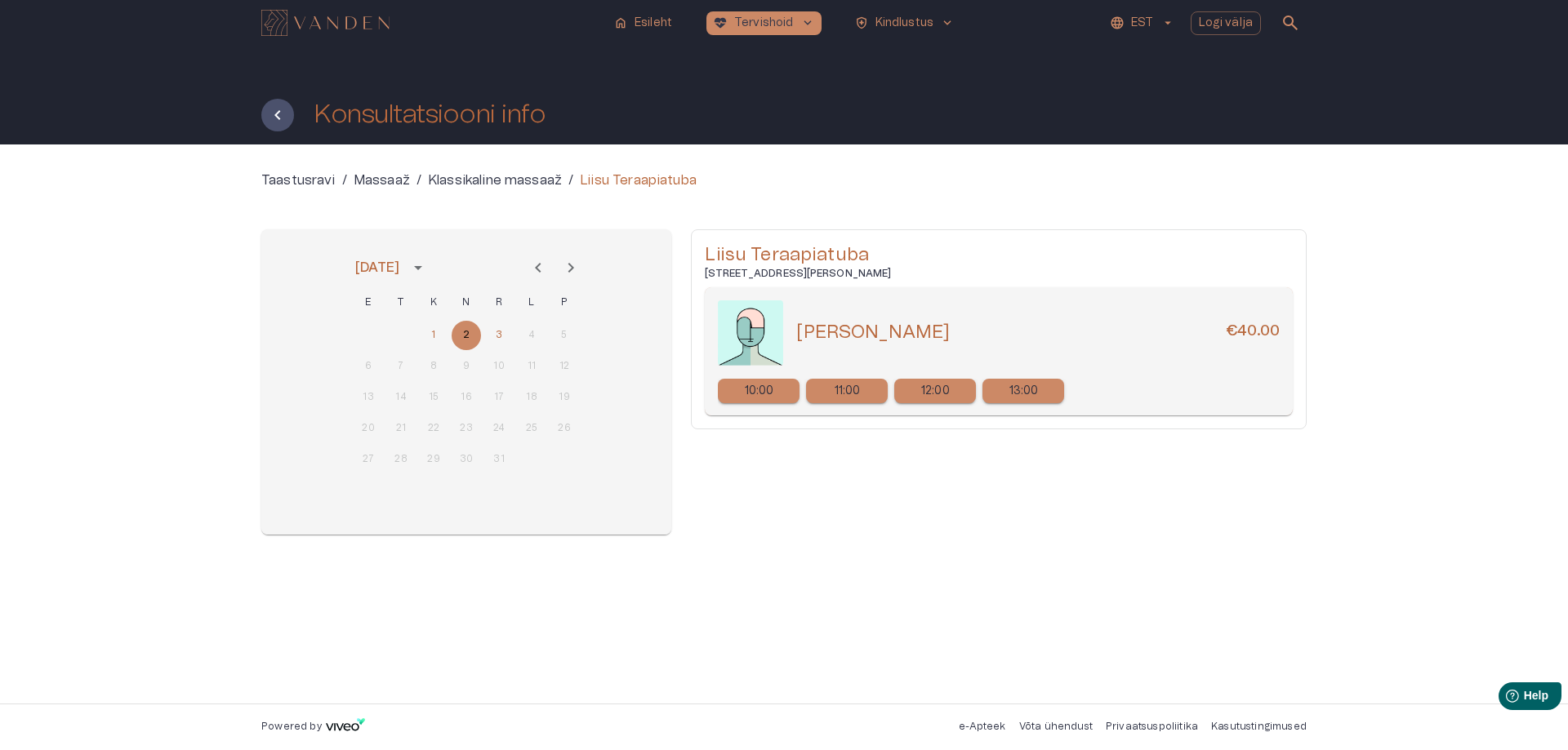
click at [292, 130] on div "Konsultatsiooni info" at bounding box center [784, 115] width 1045 height 33
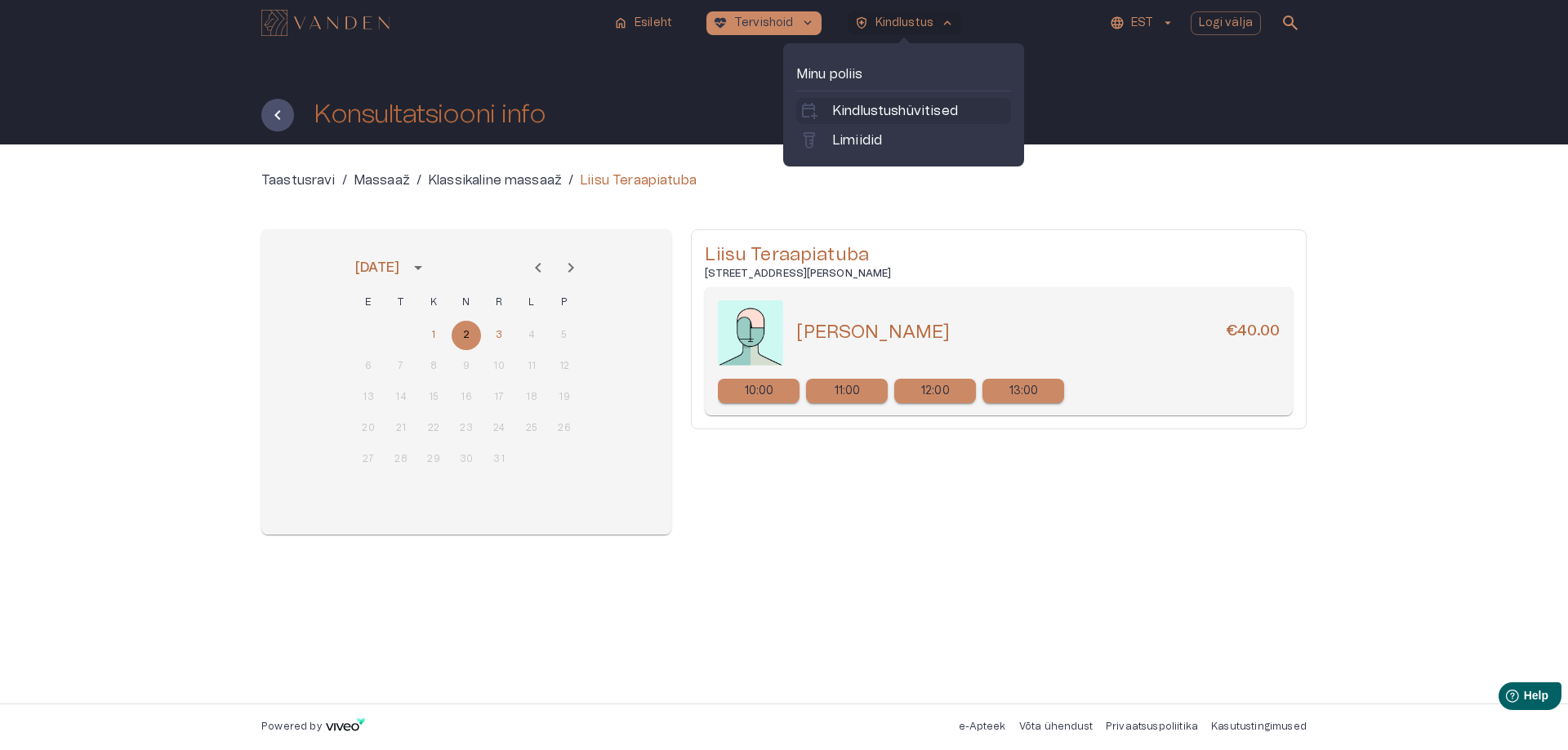
click at [863, 108] on p "Kindlustushüvitised" at bounding box center [895, 111] width 125 height 20
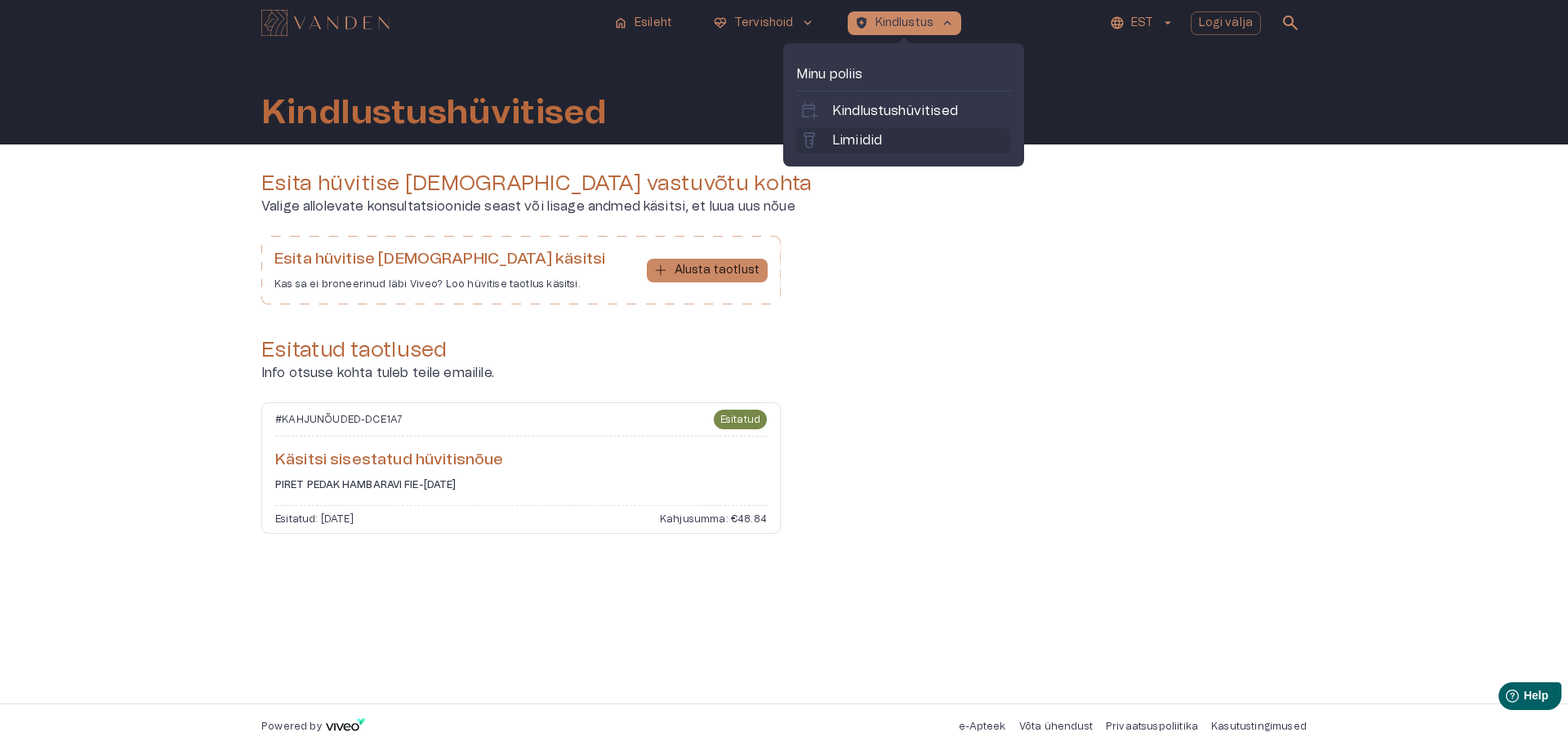
click at [858, 132] on p "Limiidid" at bounding box center [858, 140] width 50 height 20
